Goal: Information Seeking & Learning: Learn about a topic

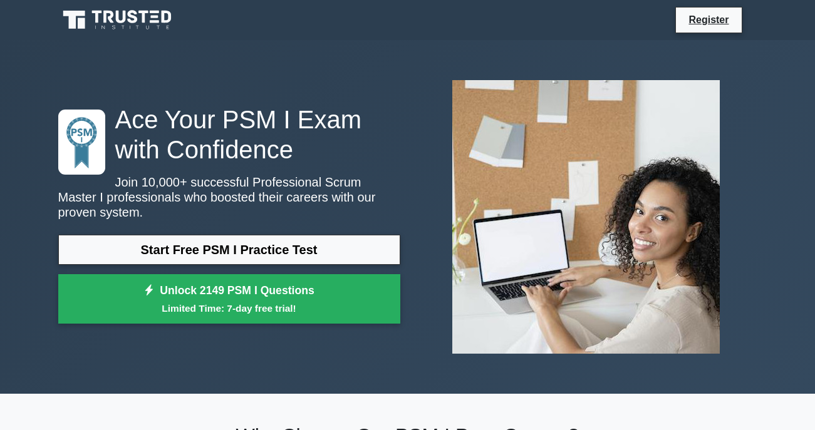
click at [276, 251] on link "Start Free PSM I Practice Test" at bounding box center [229, 250] width 342 height 30
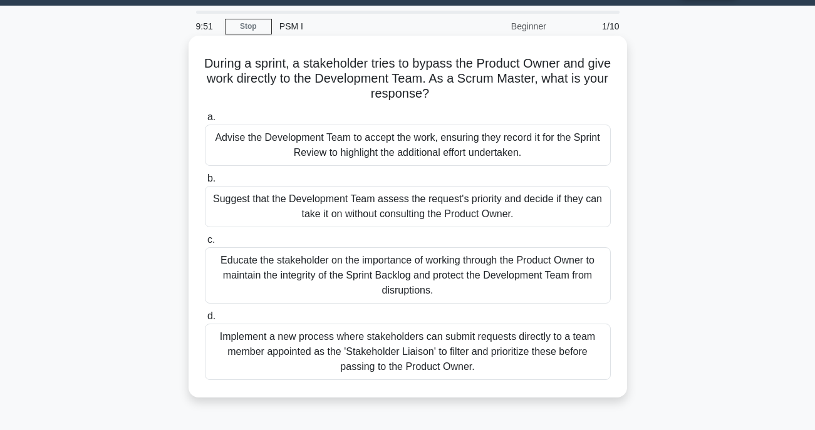
scroll to position [33, 0]
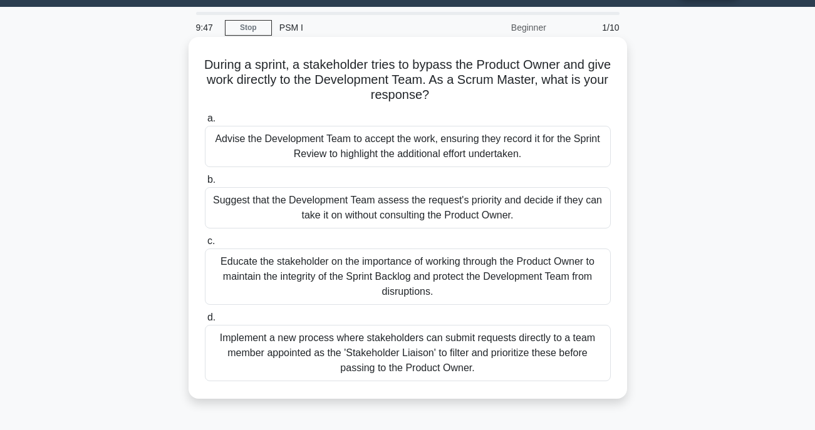
click at [441, 276] on div "Educate the stakeholder on the importance of working through the Product Owner …" at bounding box center [408, 277] width 406 height 56
click at [205, 245] on input "c. Educate the stakeholder on the importance of working through the Product Own…" at bounding box center [205, 241] width 0 height 8
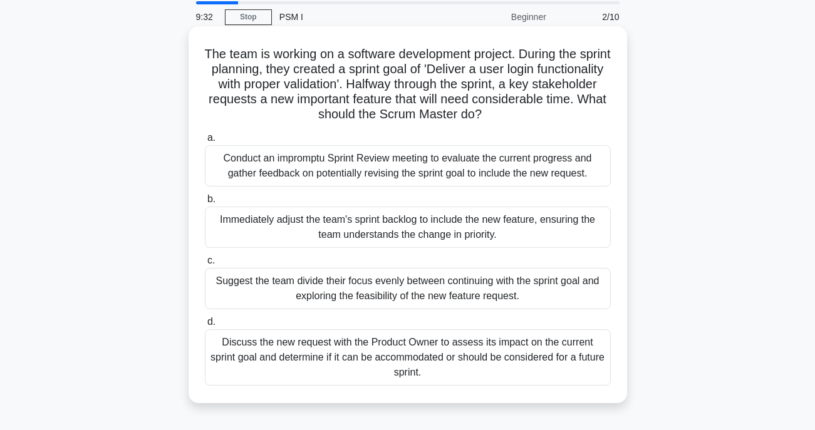
scroll to position [58, 0]
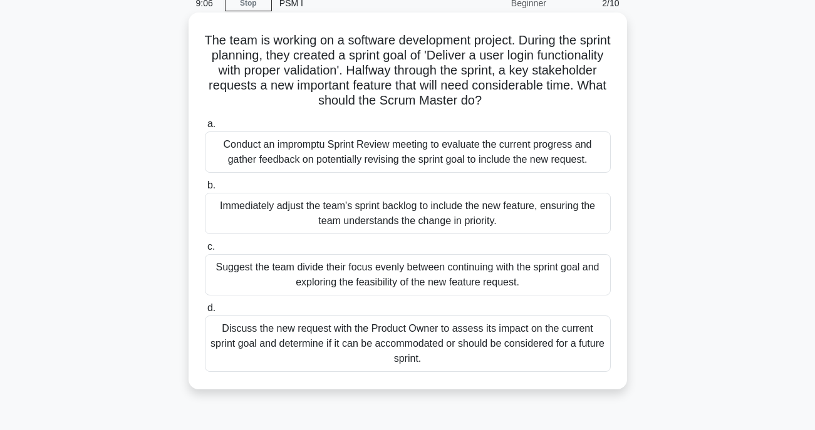
click at [389, 219] on div "Immediately adjust the team's sprint backlog to include the new feature, ensuri…" at bounding box center [408, 213] width 406 height 41
click at [205, 190] on input "b. Immediately adjust the team's sprint backlog to include the new feature, ens…" at bounding box center [205, 186] width 0 height 8
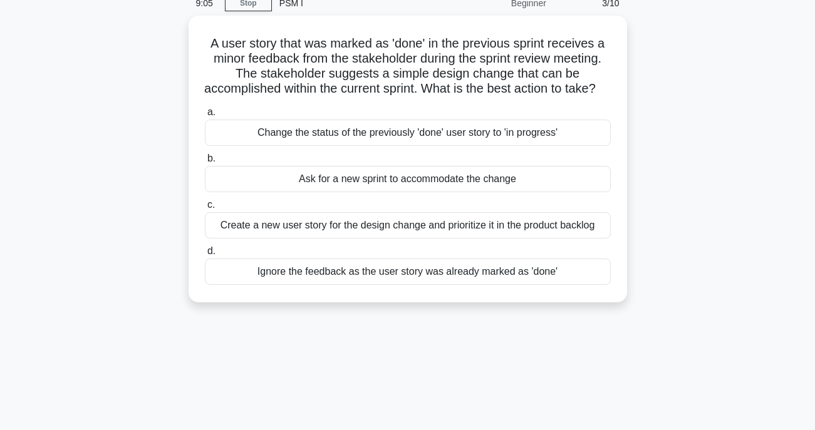
scroll to position [0, 0]
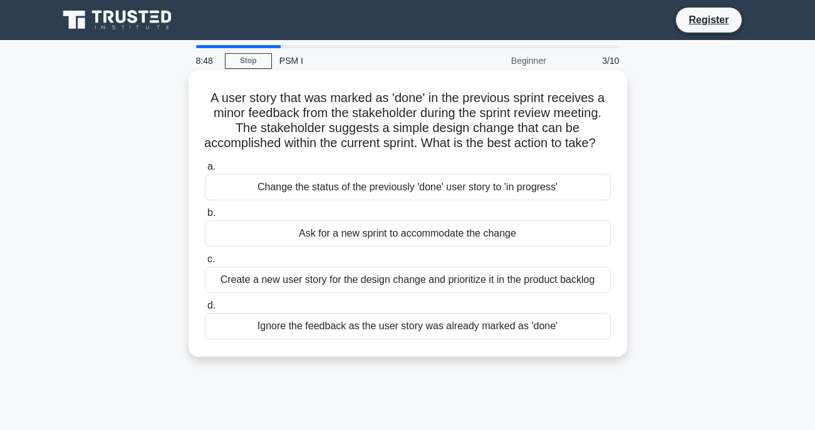
click at [413, 247] on div "Ask for a new sprint to accommodate the change" at bounding box center [408, 233] width 406 height 26
click at [205, 217] on input "b. Ask for a new sprint to accommodate the change" at bounding box center [205, 213] width 0 height 8
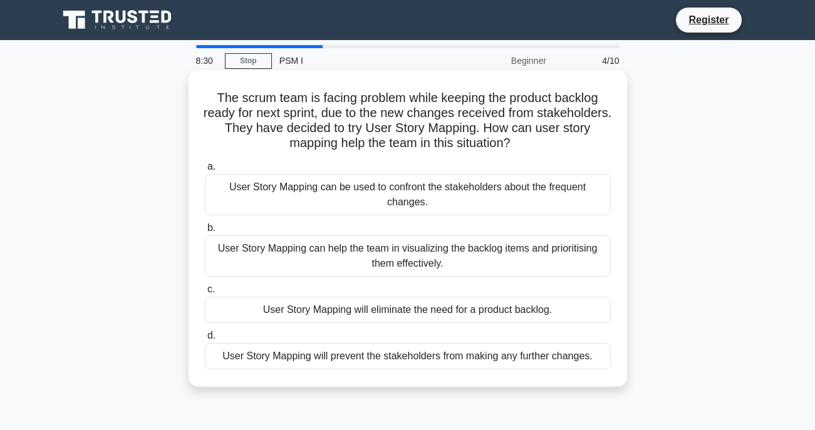
click at [448, 257] on div "User Story Mapping can help the team in visualizing the backlog items and prior…" at bounding box center [408, 255] width 406 height 41
click at [205, 232] on input "b. User Story Mapping can help the team in visualizing the backlog items and pr…" at bounding box center [205, 228] width 0 height 8
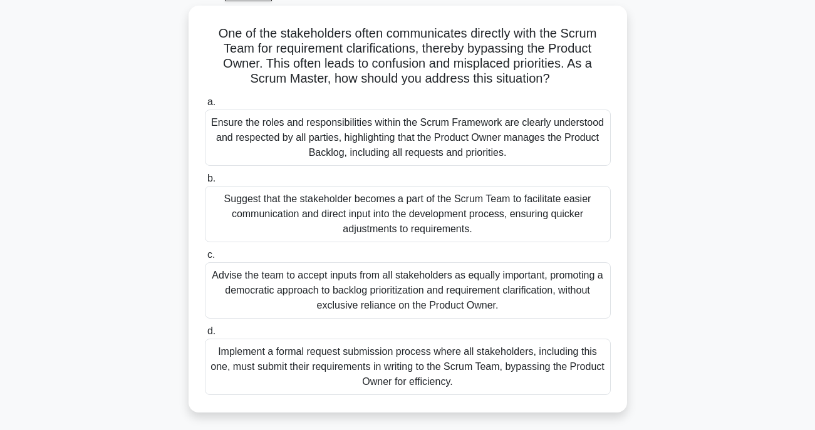
scroll to position [64, 0]
click at [415, 145] on div "Ensure the roles and responsibilities within the Scrum Framework are clearly un…" at bounding box center [408, 138] width 406 height 56
click at [205, 107] on input "a. Ensure the roles and responsibilities within the Scrum Framework are clearly…" at bounding box center [205, 103] width 0 height 8
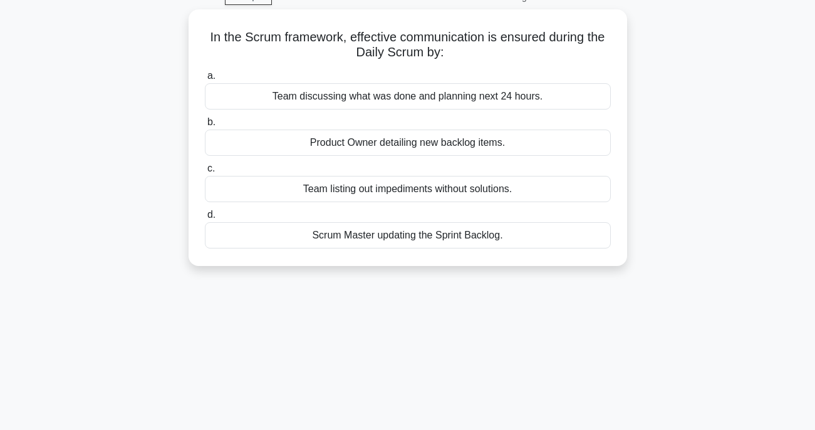
scroll to position [0, 0]
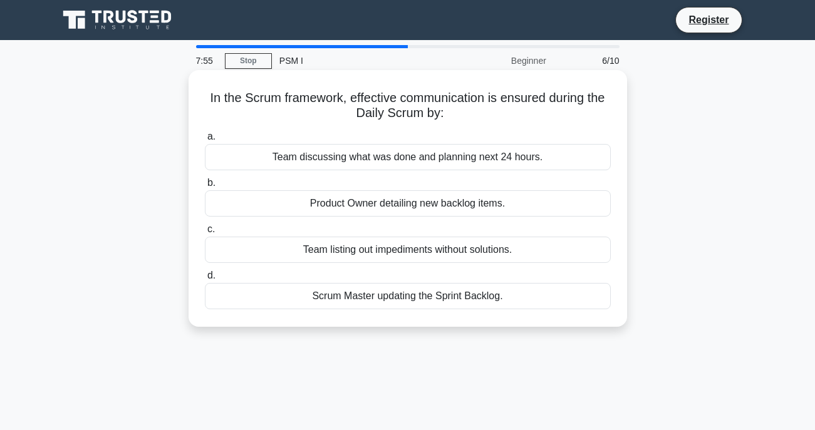
click at [391, 159] on div "Team discussing what was done and planning next 24 hours." at bounding box center [408, 157] width 406 height 26
click at [205, 141] on input "a. Team discussing what was done and planning next 24 hours." at bounding box center [205, 137] width 0 height 8
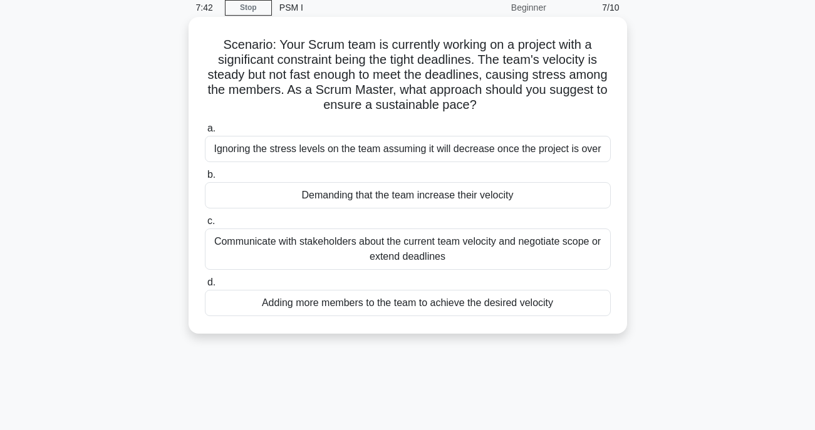
scroll to position [78, 0]
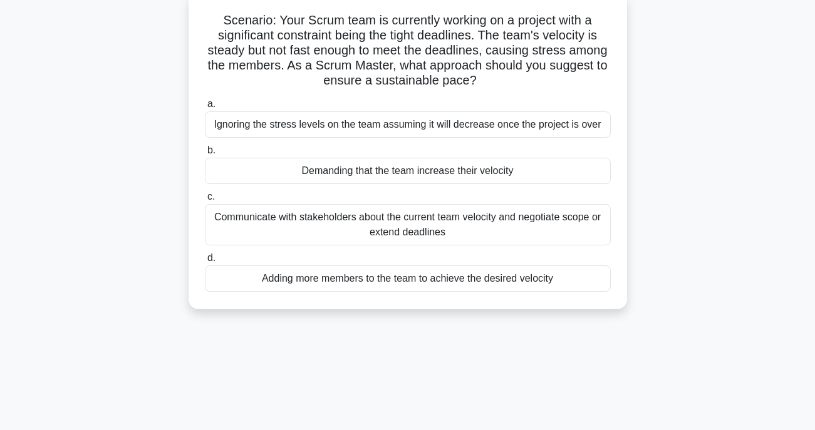
click at [453, 224] on div "Communicate with stakeholders about the current team velocity and negotiate sco…" at bounding box center [408, 224] width 406 height 41
click at [205, 201] on input "c. Communicate with stakeholders about the current team velocity and negotiate …" at bounding box center [205, 197] width 0 height 8
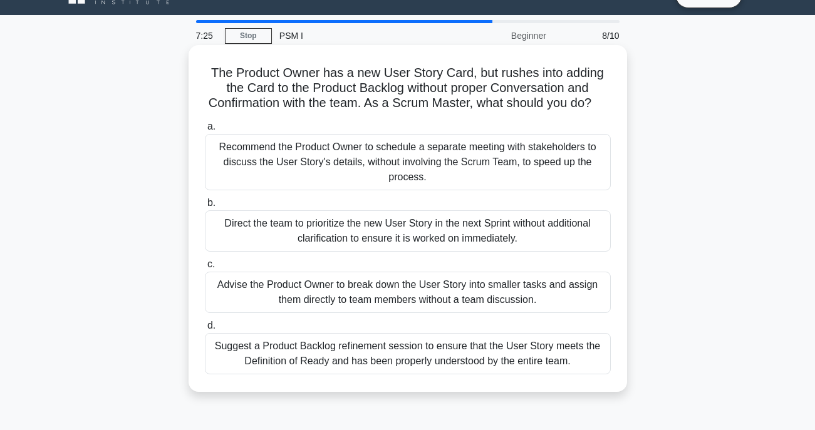
scroll to position [37, 0]
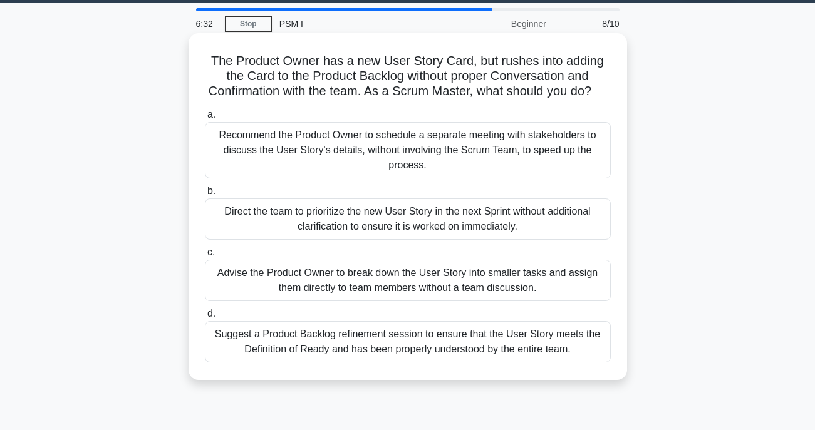
click at [420, 337] on div "Suggest a Product Backlog refinement session to ensure that the User Story meet…" at bounding box center [408, 341] width 406 height 41
click at [205, 318] on input "d. Suggest a Product Backlog refinement session to ensure that the User Story m…" at bounding box center [205, 314] width 0 height 8
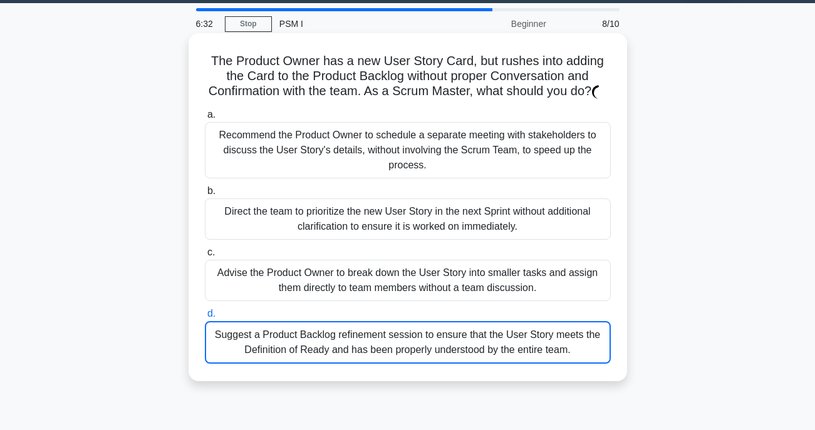
scroll to position [0, 0]
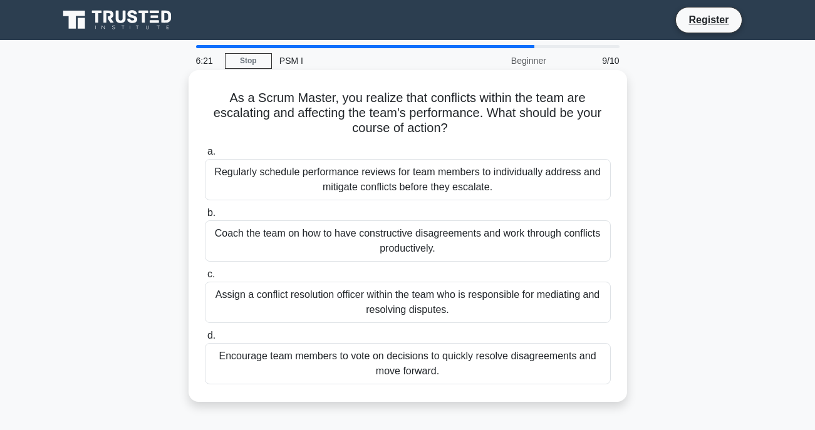
click at [419, 182] on div "Regularly schedule performance reviews for team members to individually address…" at bounding box center [408, 179] width 406 height 41
click at [205, 156] on input "a. Regularly schedule performance reviews for team members to individually addr…" at bounding box center [205, 152] width 0 height 8
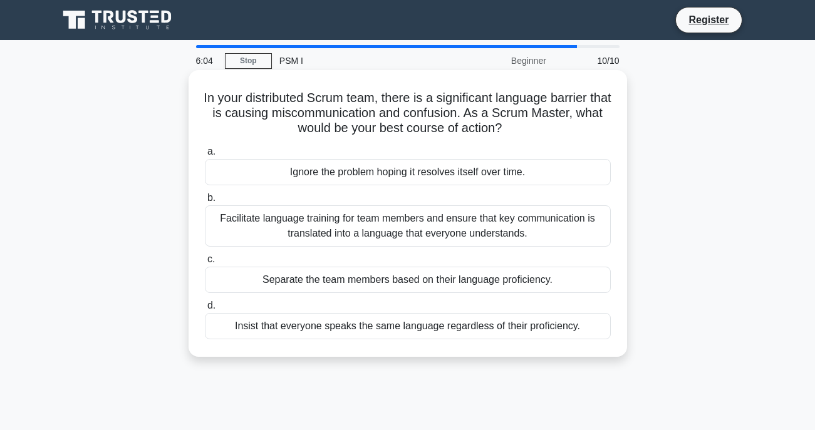
click at [407, 279] on div "Separate the team members based on their language proficiency." at bounding box center [408, 280] width 406 height 26
click at [205, 264] on input "c. Separate the team members based on their language proficiency." at bounding box center [205, 259] width 0 height 8
